Goal: Task Accomplishment & Management: Manage account settings

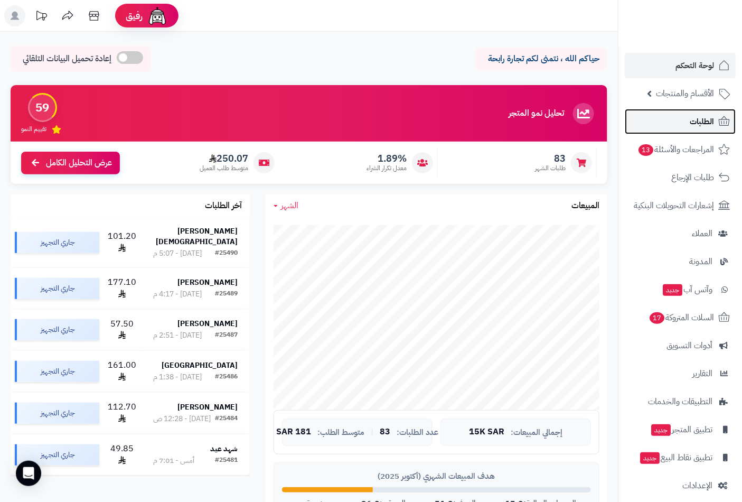
click at [709, 117] on span "الطلبات" at bounding box center [702, 121] width 24 height 15
click at [689, 120] on link "الطلبات" at bounding box center [680, 121] width 111 height 25
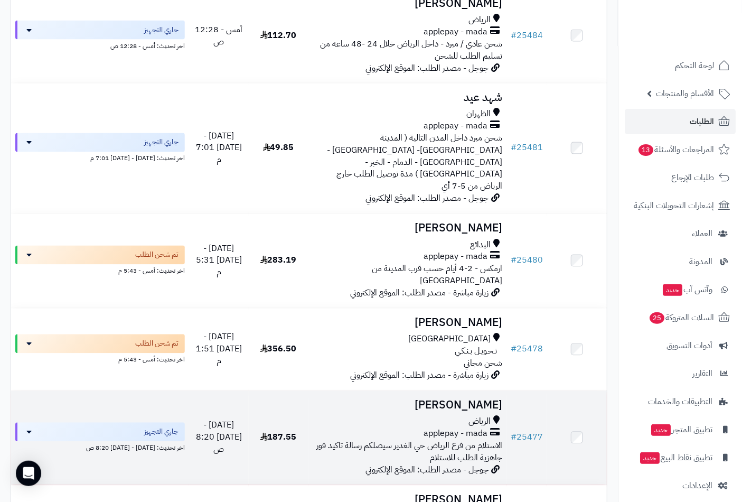
scroll to position [587, 0]
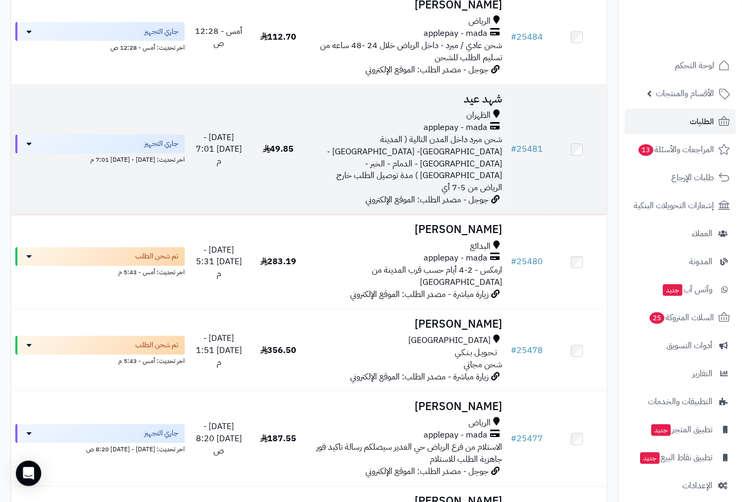
click at [476, 85] on td "شهد عيد الظهران applepay - mada شحن مبرد داخل المدن التالية ( المدينة المنورة- …" at bounding box center [407, 150] width 199 height 130
click at [485, 93] on h3 "شهد عيد" at bounding box center [408, 99] width 190 height 12
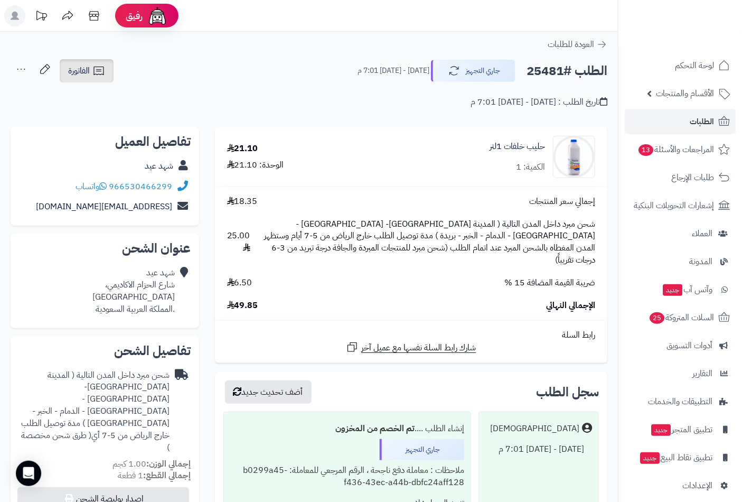
click at [77, 68] on span "الفاتورة" at bounding box center [79, 70] width 22 height 13
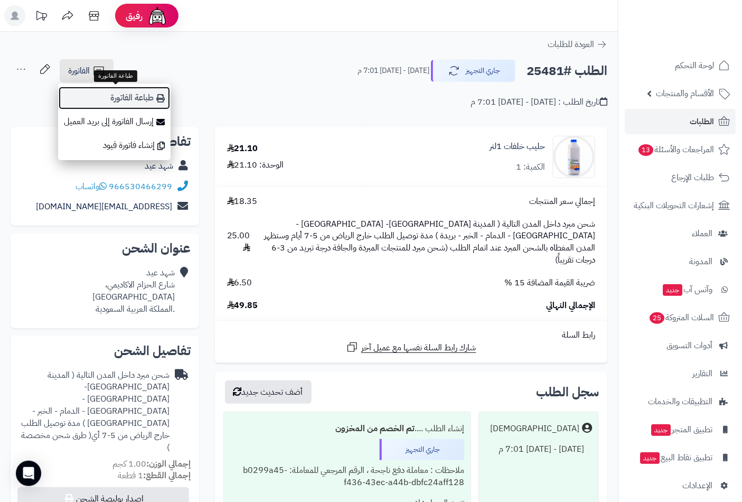
click at [117, 95] on link "طباعة الفاتورة" at bounding box center [114, 98] width 112 height 24
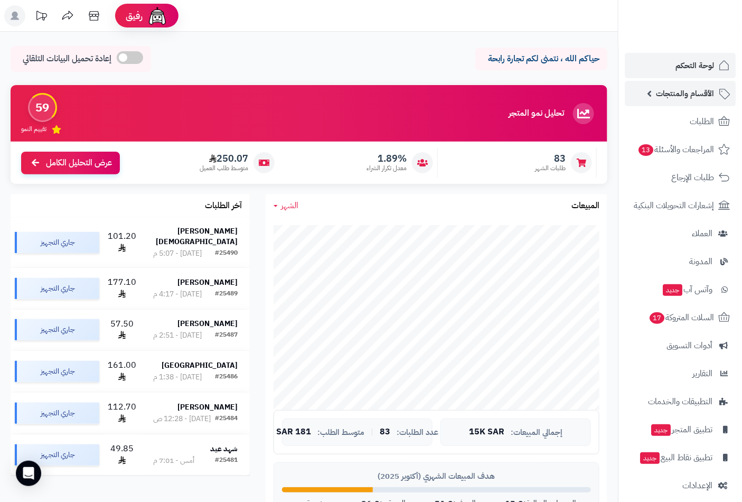
click at [704, 101] on link "الأقسام والمنتجات" at bounding box center [680, 93] width 111 height 25
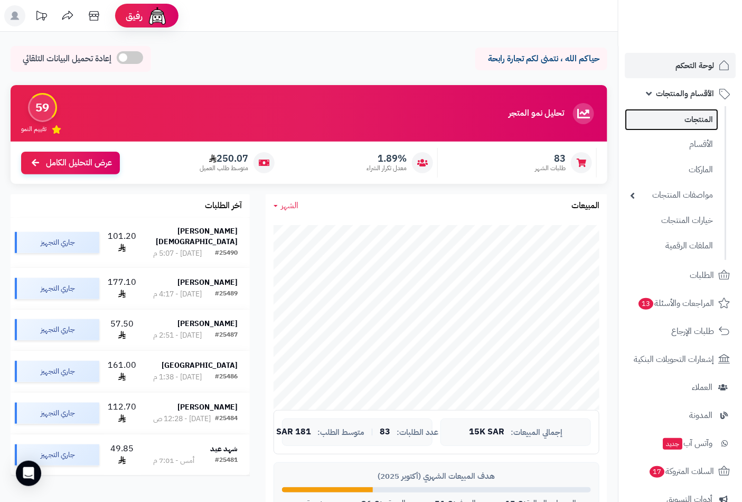
click at [697, 118] on link "المنتجات" at bounding box center [671, 120] width 93 height 22
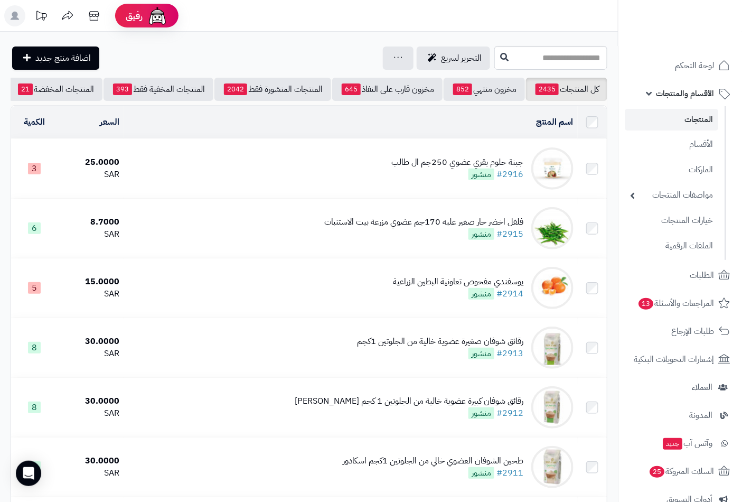
scroll to position [0, -99]
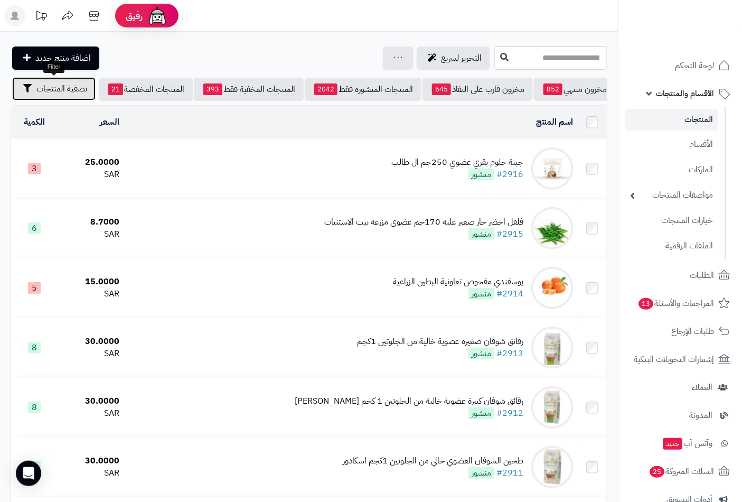
click at [55, 95] on button "تصفية المنتجات" at bounding box center [53, 88] width 83 height 23
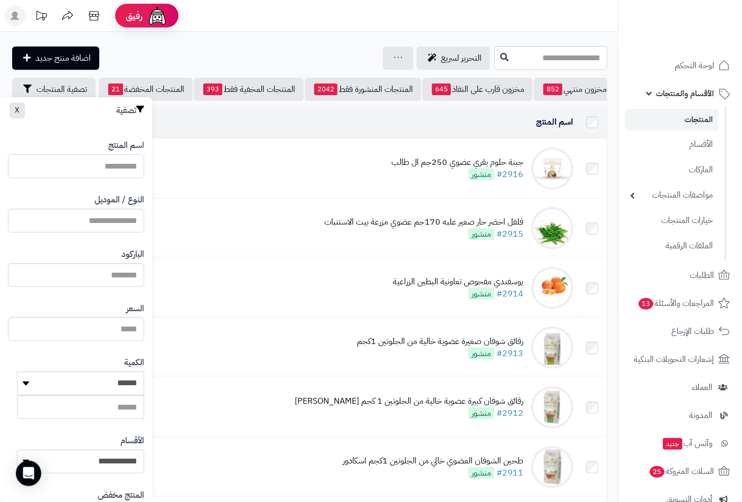
click at [117, 167] on input "اسم المنتج" at bounding box center [76, 166] width 136 height 24
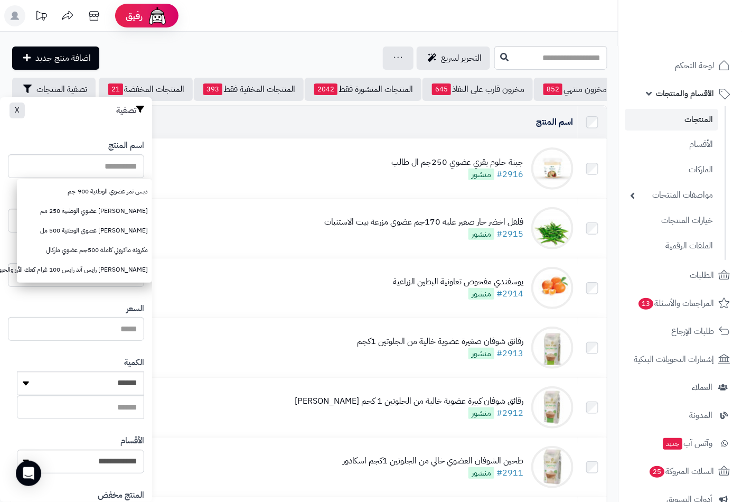
click at [222, 49] on div "التحرير لسريع جرد مخزون المنتجات جرد مخزون الخيارات فقط تعديل أسعار المنتجات ال…" at bounding box center [251, 57] width 481 height 23
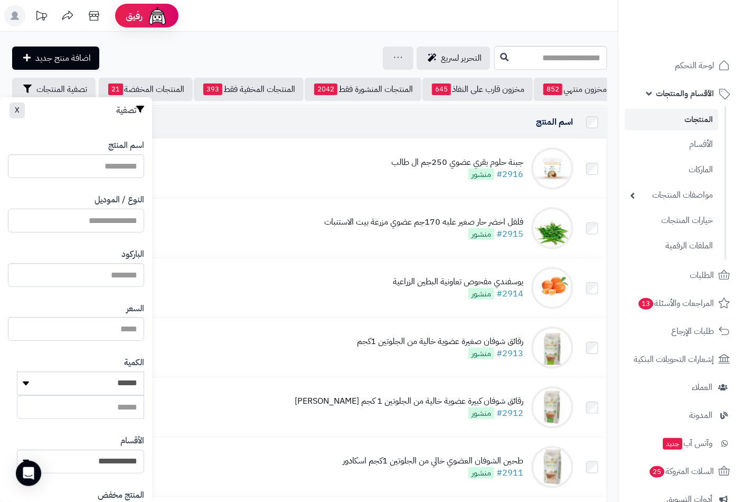
click at [116, 220] on input "النوع / الموديل" at bounding box center [76, 221] width 136 height 24
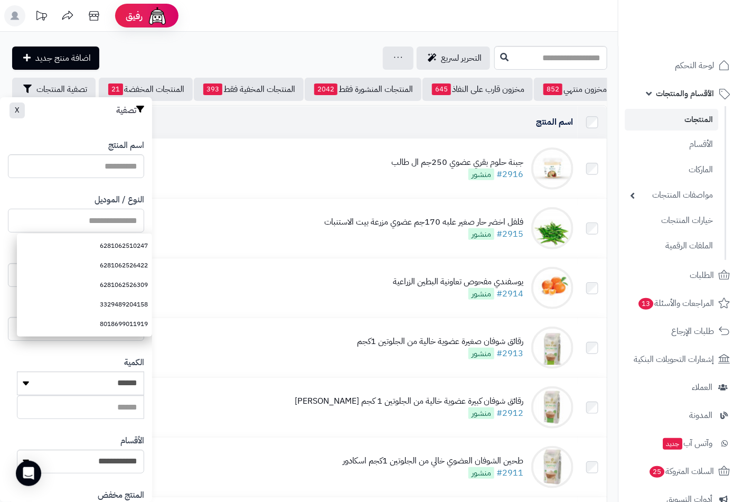
paste input "**********"
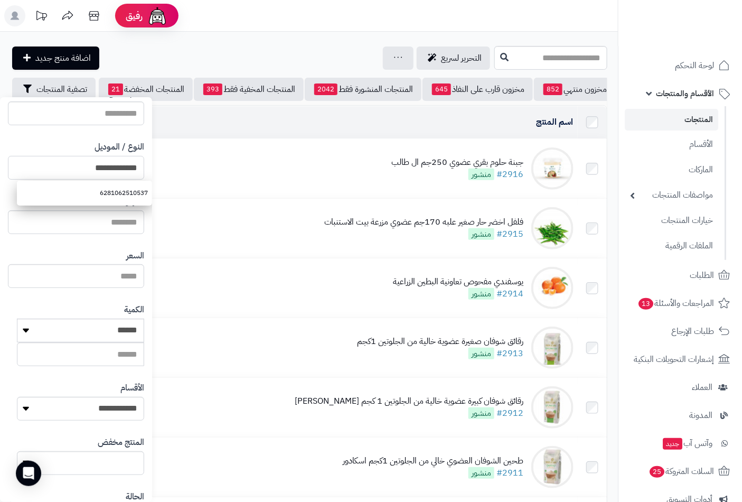
scroll to position [144, 0]
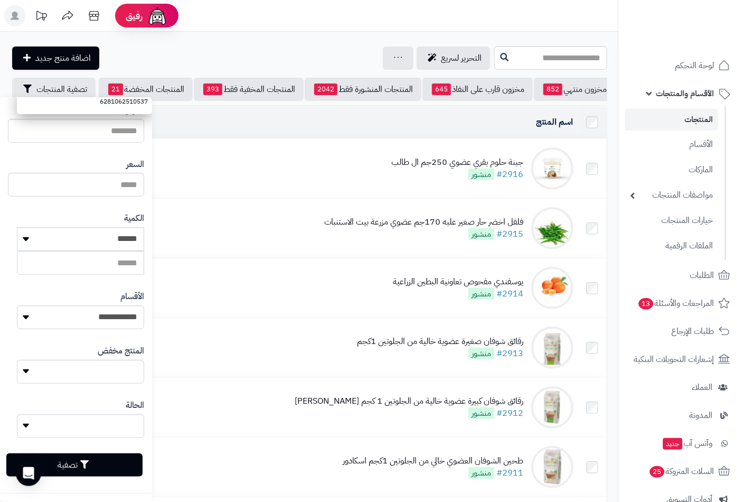
type input "**********"
click at [99, 470] on button "تصفية" at bounding box center [74, 464] width 136 height 23
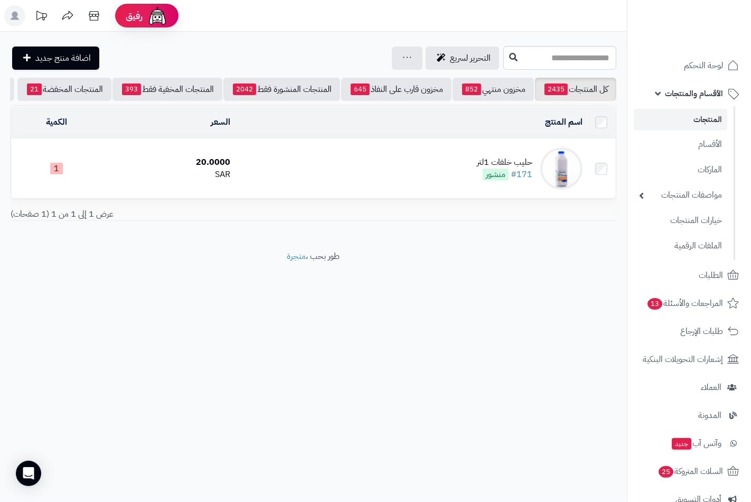
click at [515, 168] on div "حليب خلفات 1لتر" at bounding box center [504, 162] width 55 height 12
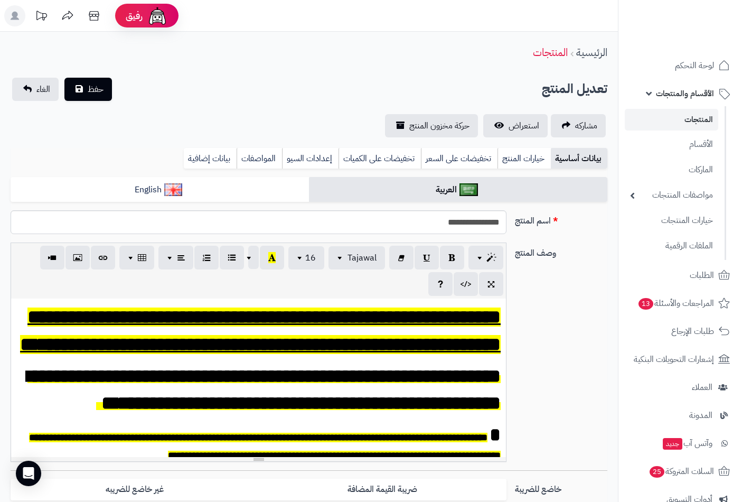
scroll to position [293, 0]
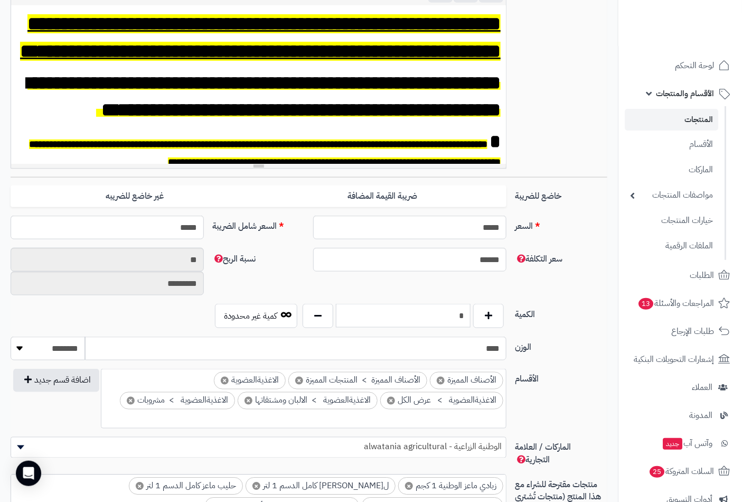
drag, startPoint x: 496, startPoint y: 315, endPoint x: 504, endPoint y: 315, distance: 7.4
click at [504, 315] on div "*" at bounding box center [403, 316] width 206 height 24
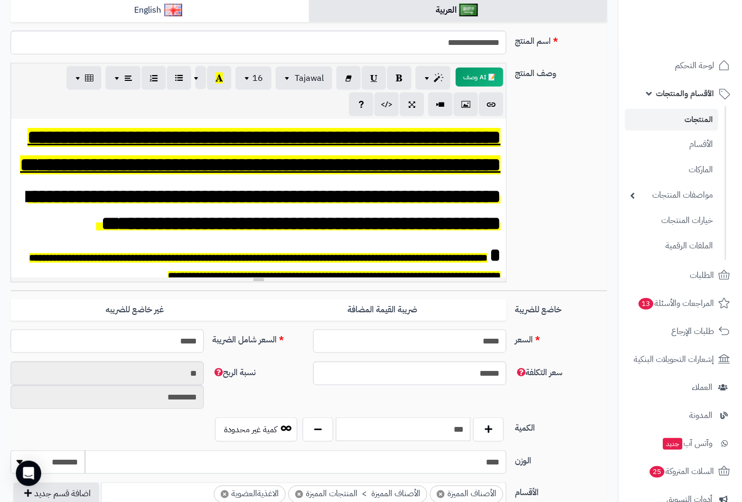
scroll to position [98, 0]
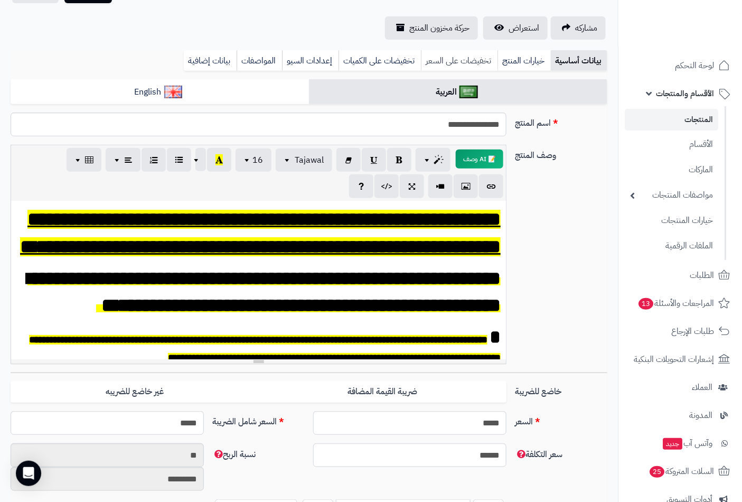
type input "***"
click at [443, 59] on link "تخفيضات على السعر" at bounding box center [459, 60] width 77 height 21
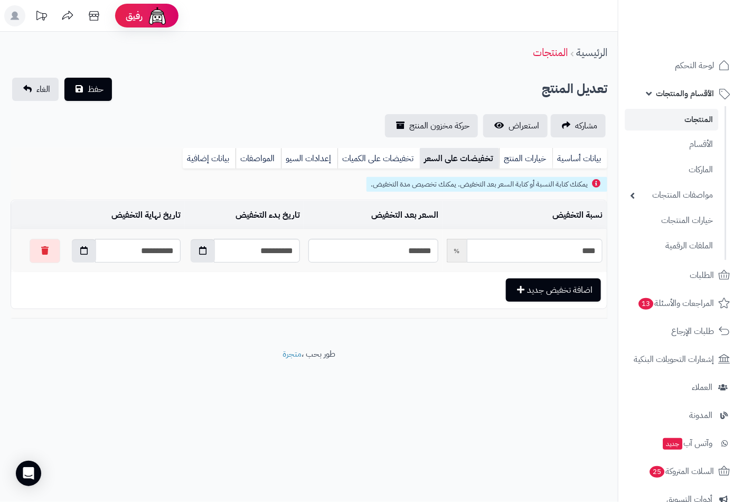
scroll to position [0, 0]
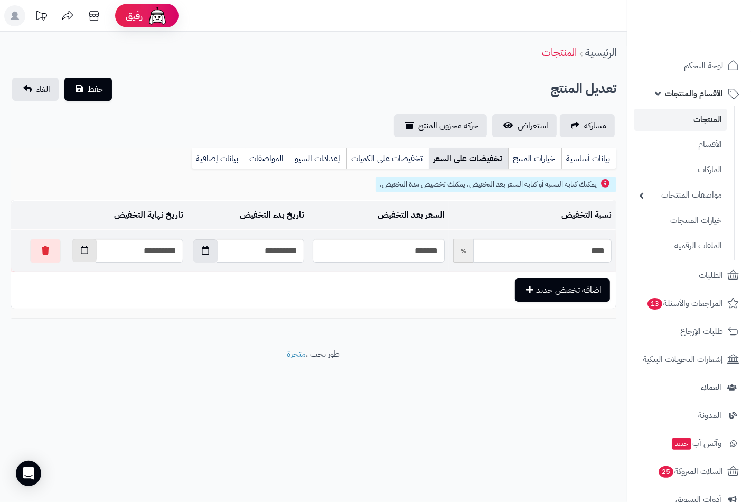
click at [81, 252] on icon "button" at bounding box center [84, 250] width 7 height 8
drag, startPoint x: 141, startPoint y: 354, endPoint x: 135, endPoint y: 349, distance: 7.5
click at [141, 356] on td "21" at bounding box center [142, 355] width 19 height 16
type input "**********"
click at [205, 149] on link "بيانات إضافية" at bounding box center [218, 158] width 53 height 21
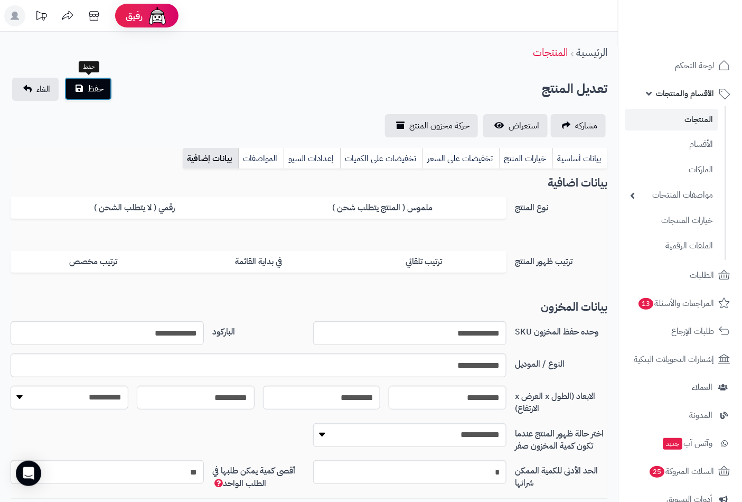
click at [97, 93] on span "حفظ" at bounding box center [96, 88] width 16 height 13
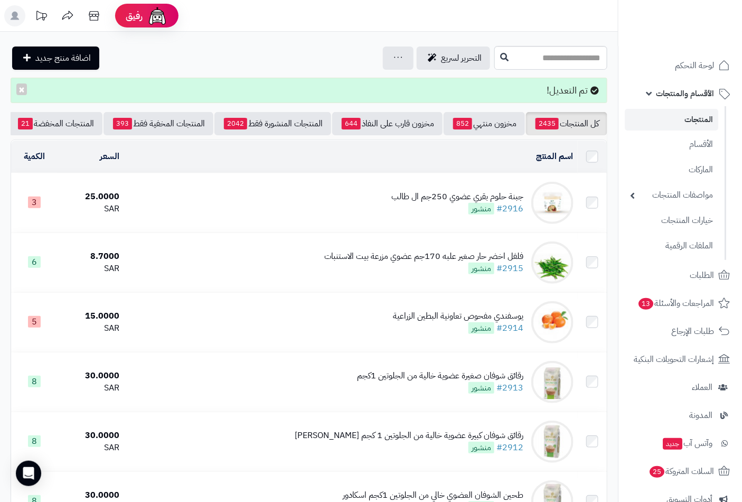
scroll to position [0, -99]
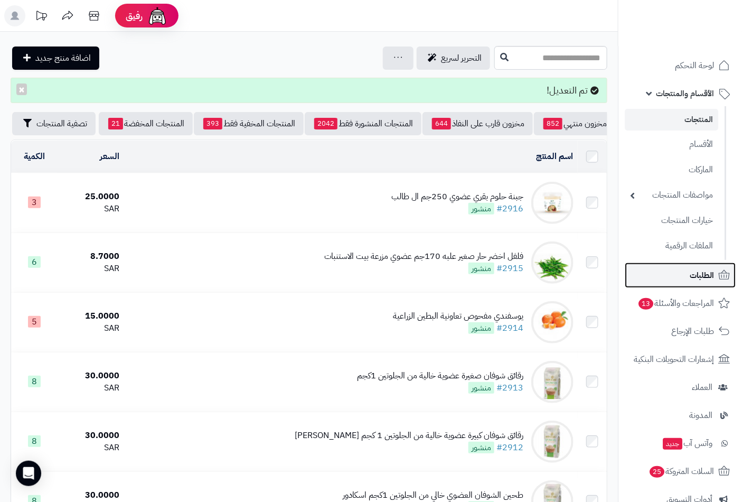
click at [704, 268] on span "الطلبات" at bounding box center [702, 275] width 24 height 15
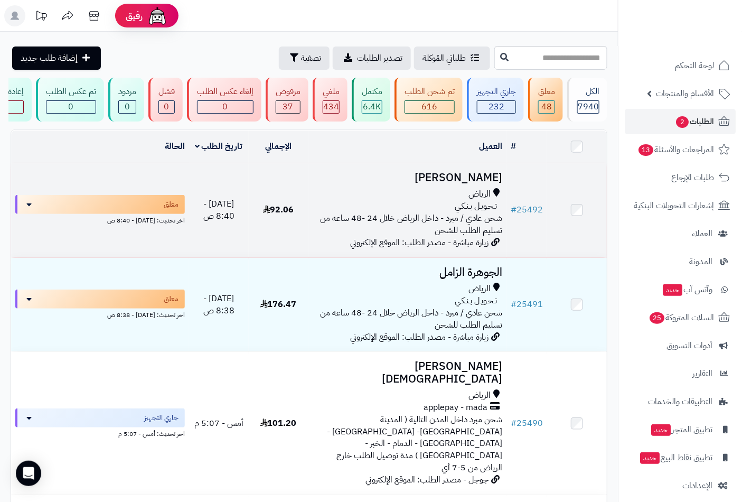
click at [444, 184] on h3 "[PERSON_NAME]" at bounding box center [408, 178] width 190 height 12
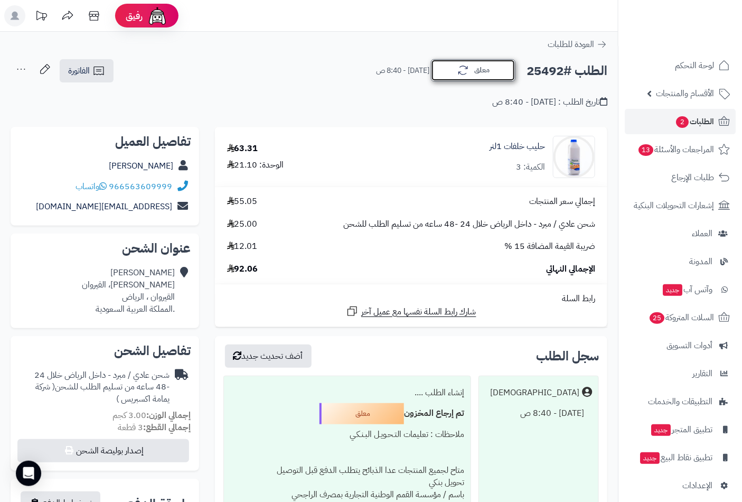
click at [470, 69] on button "معلق" at bounding box center [473, 70] width 84 height 22
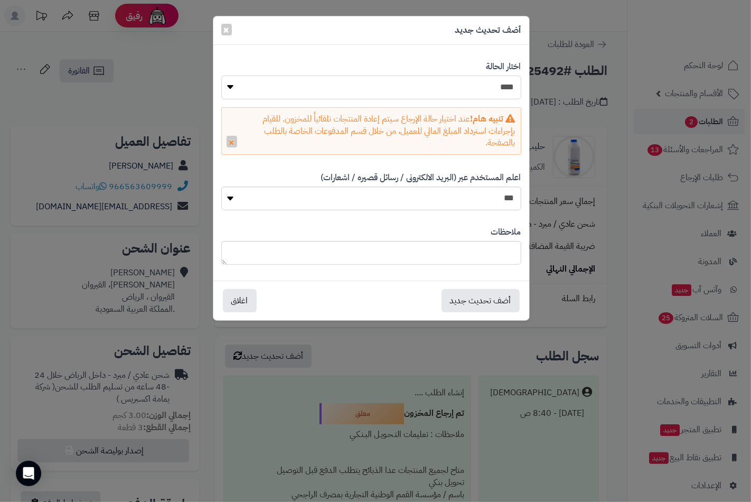
drag, startPoint x: 492, startPoint y: 90, endPoint x: 492, endPoint y: 96, distance: 6.4
click at [492, 90] on select "**********" at bounding box center [371, 88] width 300 height 24
select select "*"
click at [221, 76] on select "**********" at bounding box center [371, 88] width 300 height 24
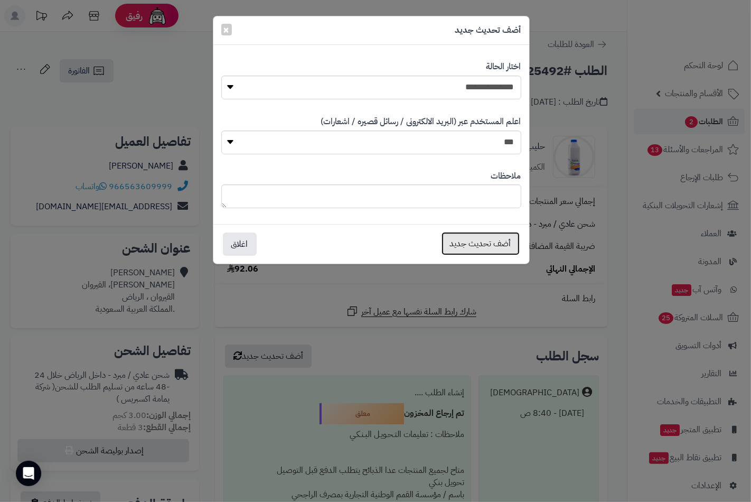
click at [481, 247] on button "أضف تحديث جديد" at bounding box center [481, 243] width 78 height 23
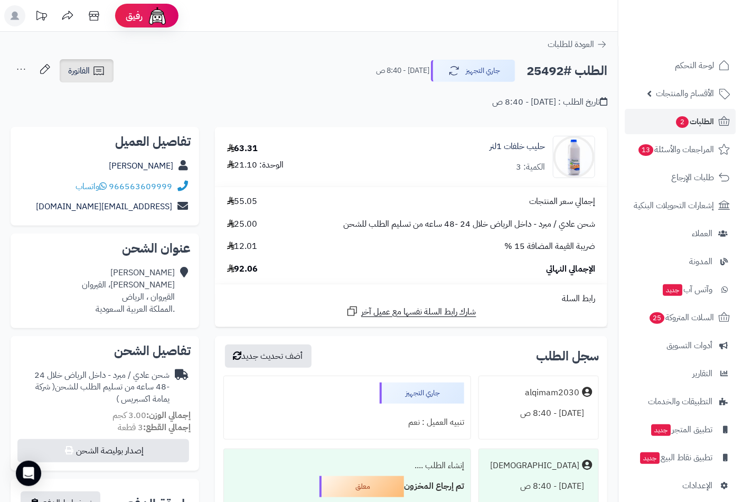
click at [83, 70] on span "الفاتورة" at bounding box center [79, 70] width 22 height 13
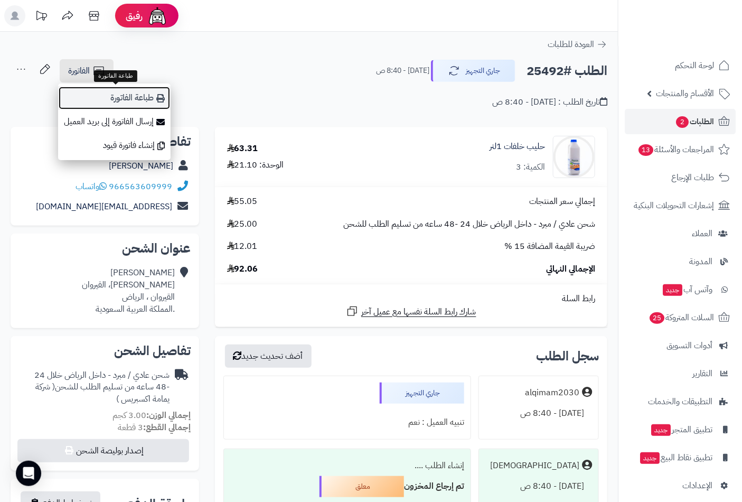
click at [130, 101] on link "طباعة الفاتورة" at bounding box center [114, 98] width 112 height 24
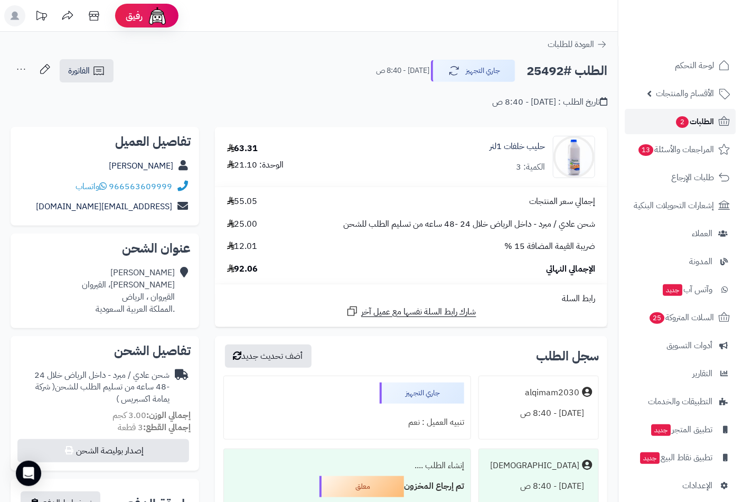
click at [683, 120] on span "2" at bounding box center [682, 122] width 13 height 12
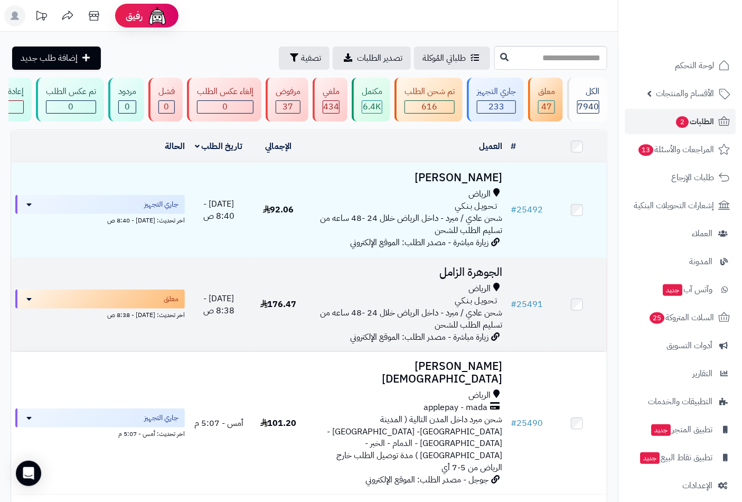
click at [473, 289] on span "الرياض" at bounding box center [479, 289] width 22 height 12
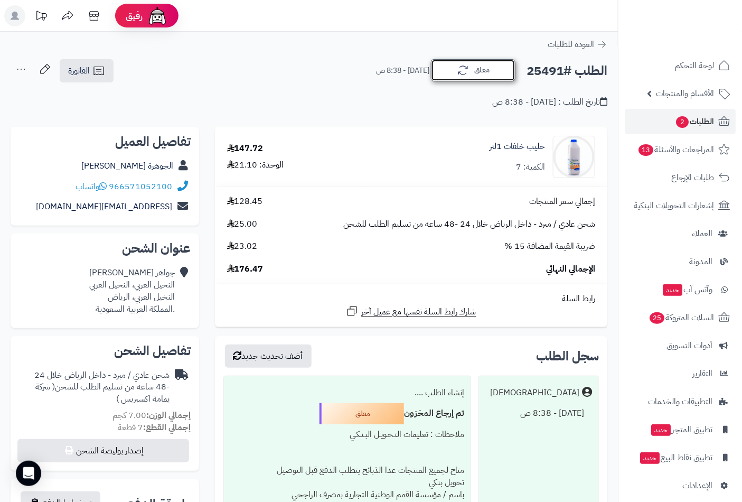
click at [477, 80] on button "معلق" at bounding box center [473, 70] width 84 height 22
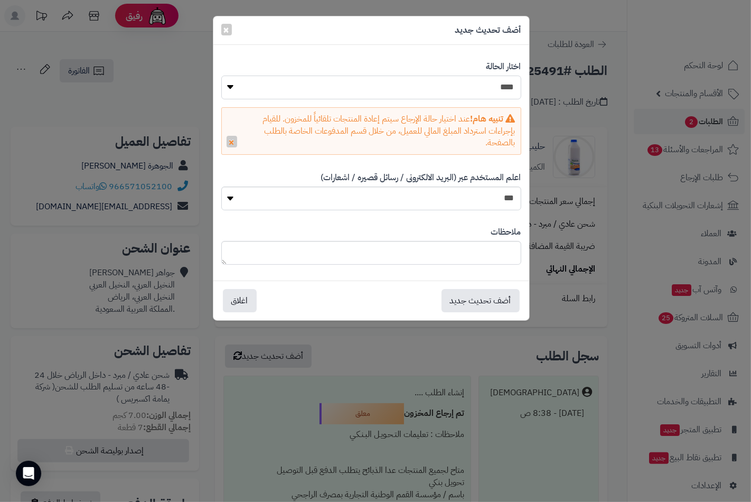
click at [510, 80] on select "**********" at bounding box center [371, 88] width 300 height 24
select select "*"
click at [221, 76] on select "**********" at bounding box center [371, 88] width 300 height 24
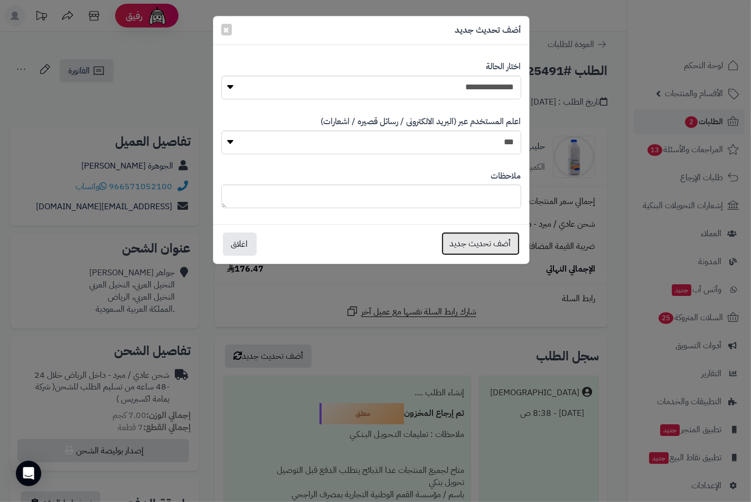
click at [492, 239] on button "أضف تحديث جديد" at bounding box center [481, 243] width 78 height 23
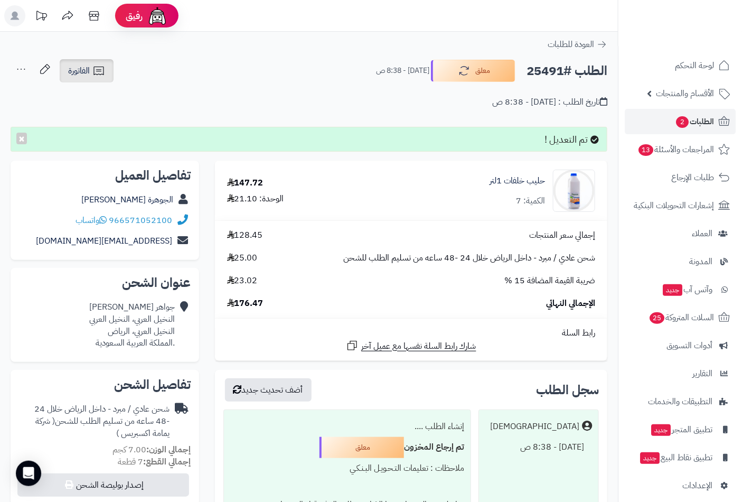
click at [92, 72] on link "الفاتورة" at bounding box center [87, 70] width 54 height 23
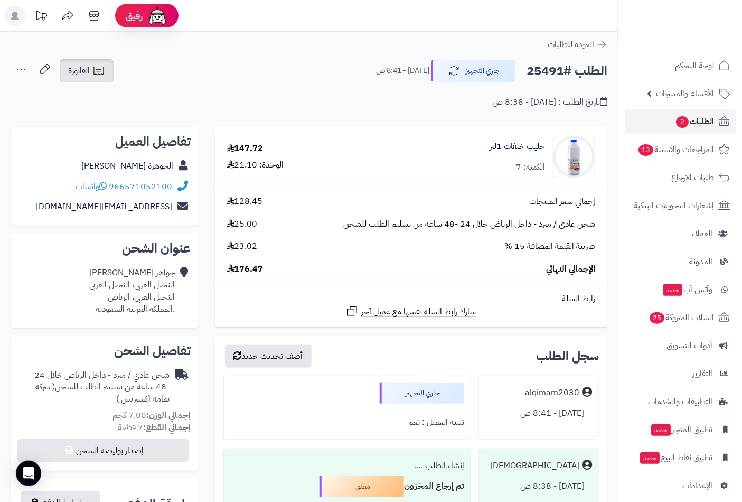
click at [93, 74] on icon at bounding box center [98, 70] width 13 height 13
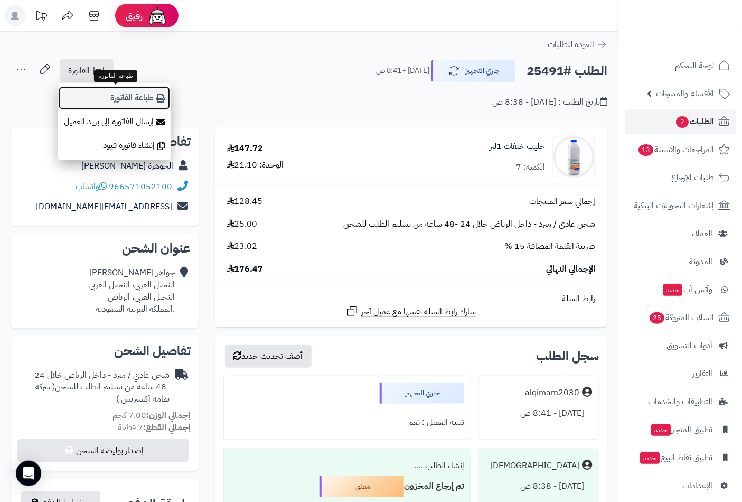
click at [128, 96] on link "طباعة الفاتورة" at bounding box center [114, 98] width 112 height 24
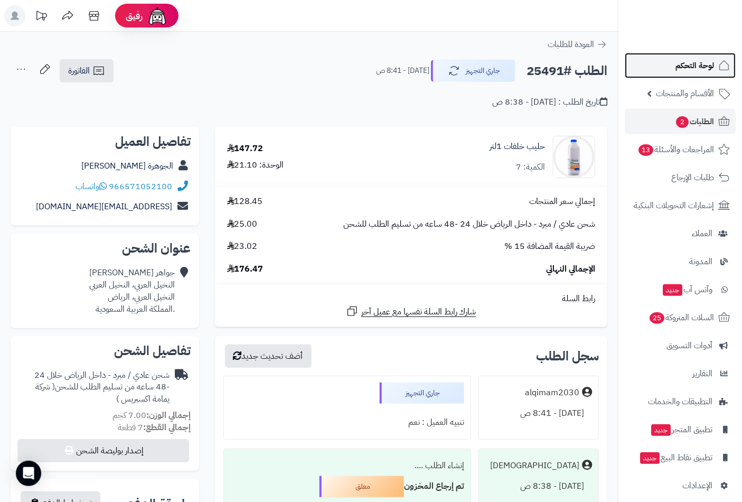
click at [703, 70] on span "لوحة التحكم" at bounding box center [694, 65] width 39 height 15
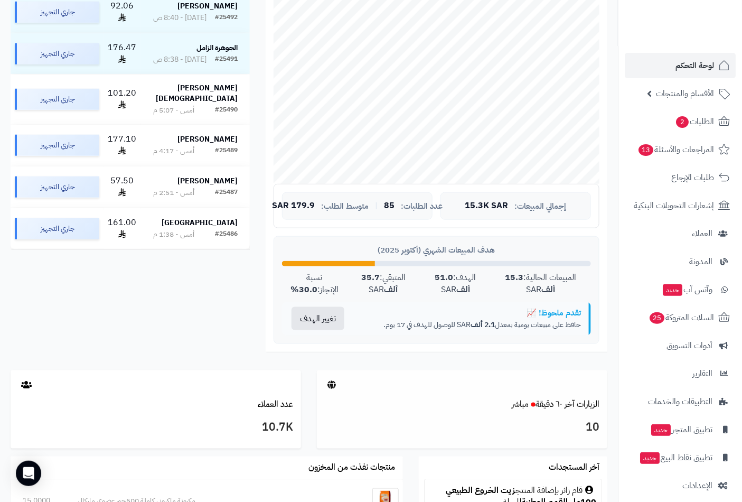
scroll to position [98, 0]
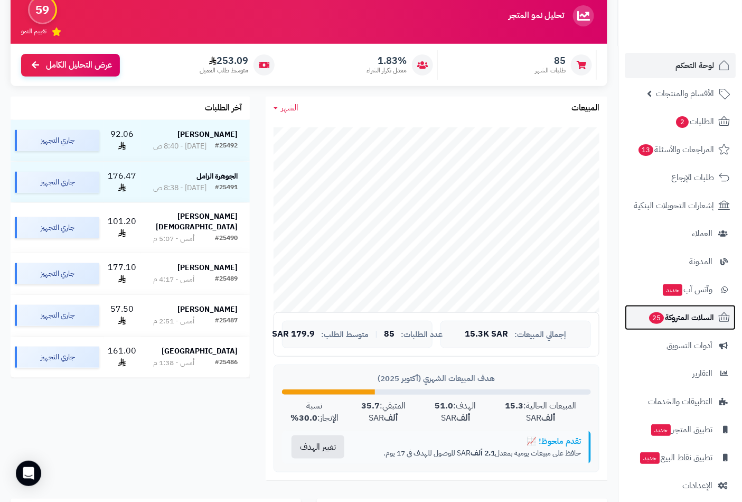
click at [683, 317] on span "السلات المتروكة 25" at bounding box center [681, 317] width 66 height 15
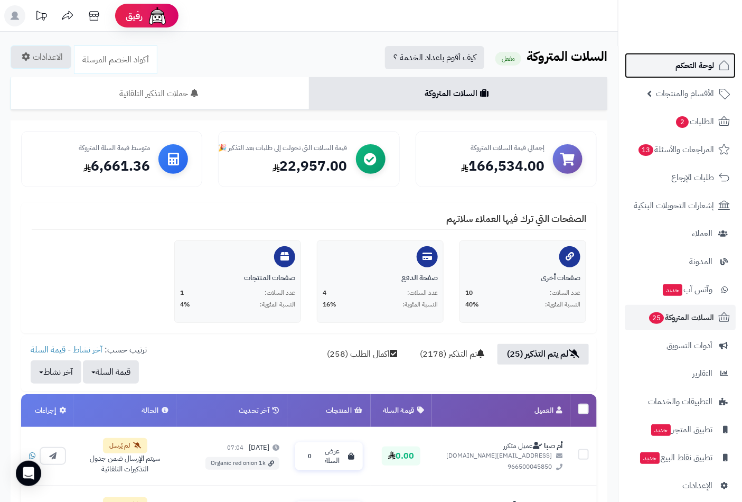
click at [691, 69] on span "لوحة التحكم" at bounding box center [694, 65] width 39 height 15
